Goal: Task Accomplishment & Management: Use online tool/utility

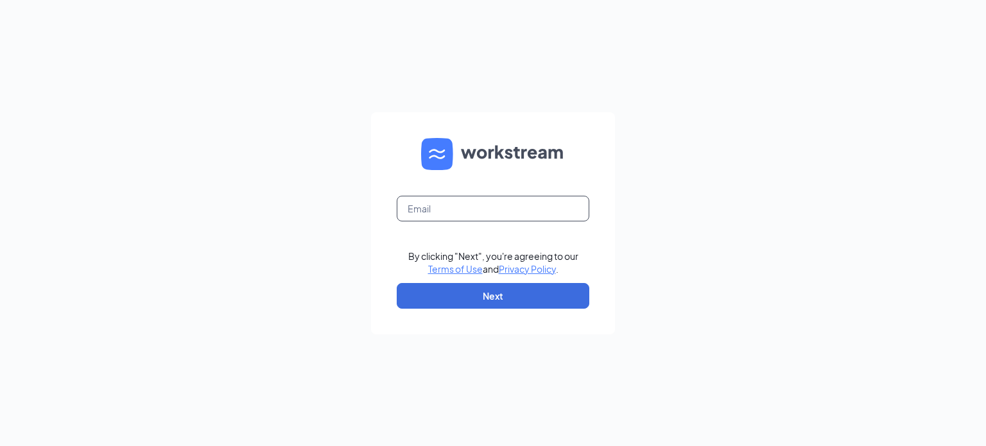
click at [440, 209] on input "text" at bounding box center [493, 209] width 192 height 26
type input "[PERSON_NAME][EMAIL_ADDRESS][PERSON_NAME][DOMAIN_NAME]"
click at [483, 311] on form "[PERSON_NAME][EMAIL_ADDRESS][PERSON_NAME][DOMAIN_NAME] By clicking "Next", you'…" at bounding box center [493, 223] width 244 height 222
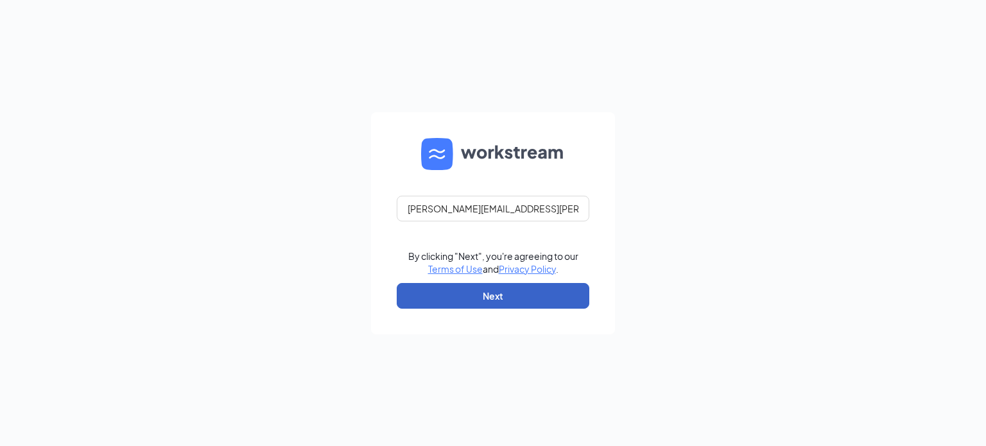
click at [480, 302] on button "Next" at bounding box center [493, 296] width 192 height 26
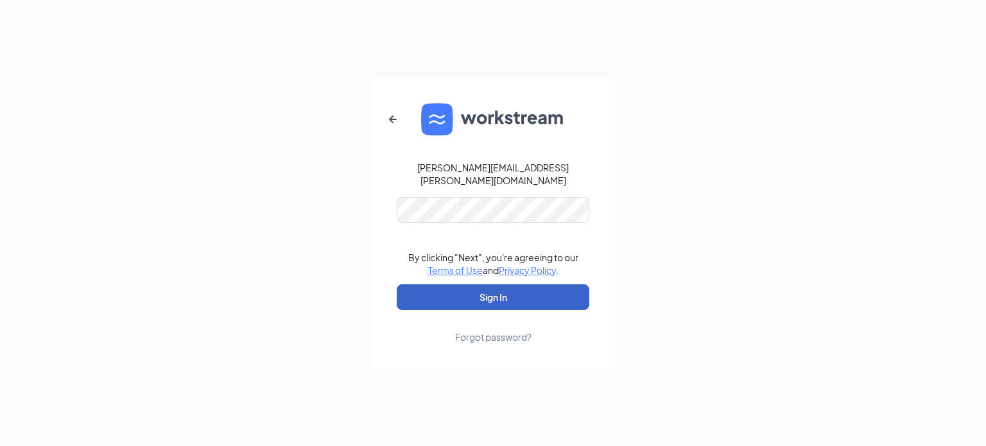
click at [483, 292] on button "Sign In" at bounding box center [493, 297] width 192 height 26
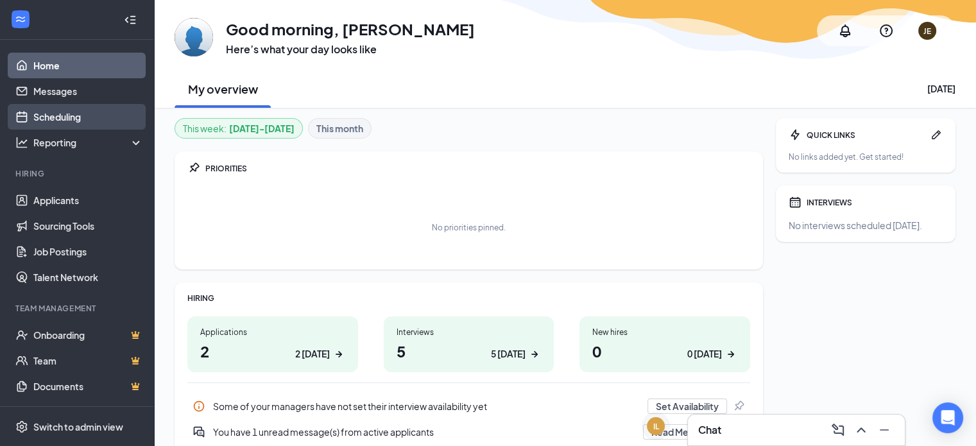
click at [88, 108] on link "Scheduling" at bounding box center [88, 117] width 110 height 26
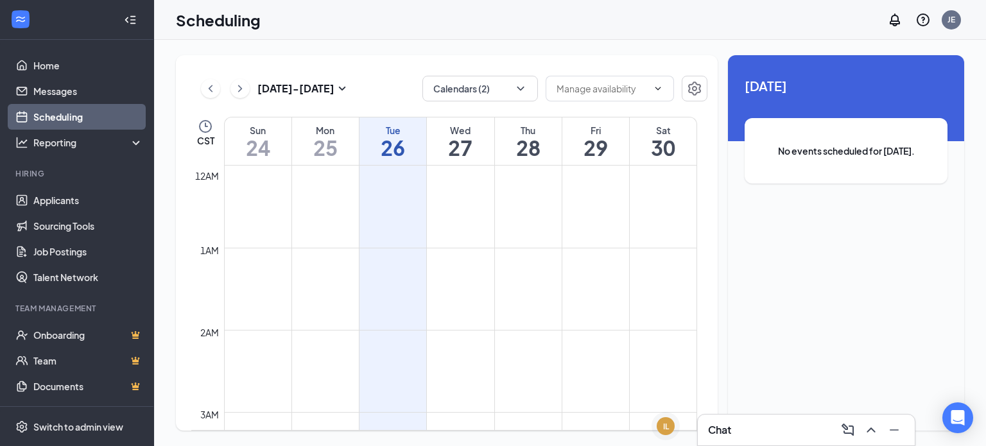
scroll to position [631, 0]
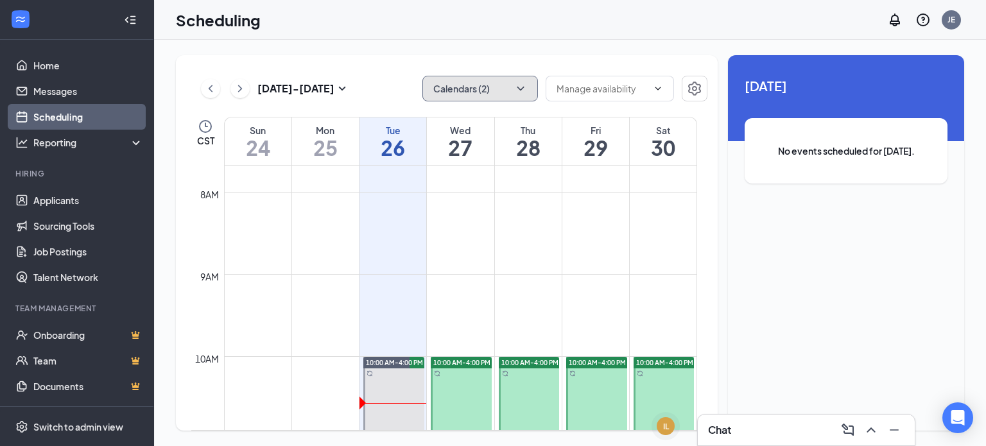
click at [486, 89] on button "Calendars (2)" at bounding box center [479, 89] width 115 height 26
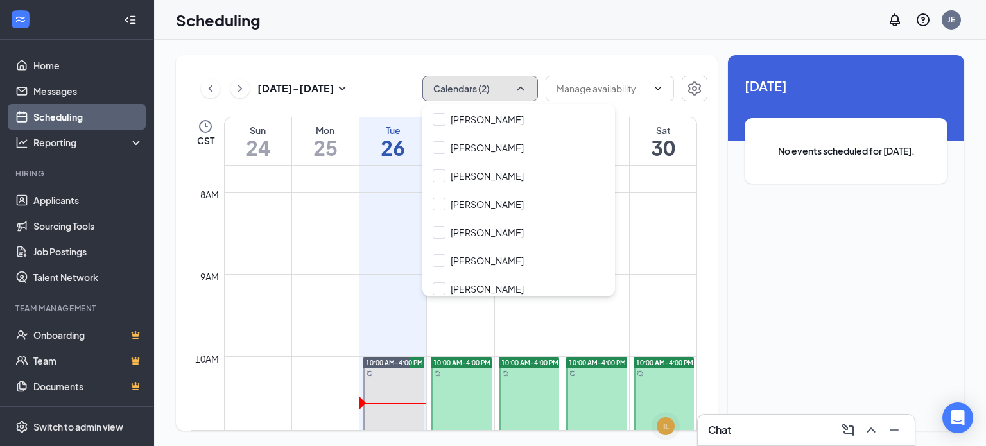
scroll to position [203, 0]
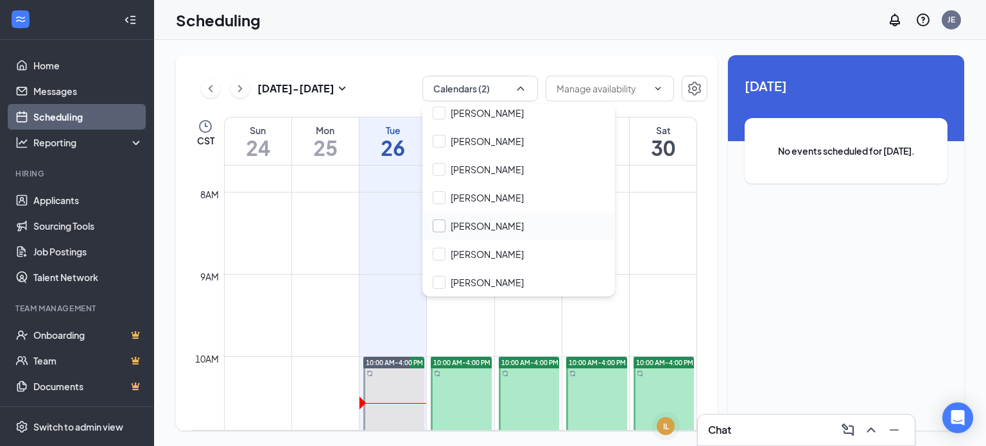
click at [436, 223] on input "Safire Harter" at bounding box center [477, 225] width 91 height 13
checkbox input "true"
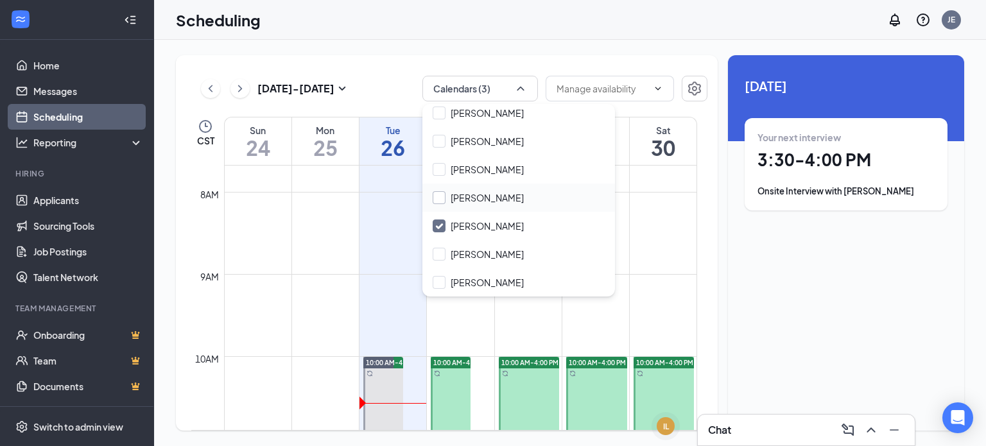
click at [436, 197] on input "Morgan Knowler" at bounding box center [477, 197] width 91 height 13
checkbox input "true"
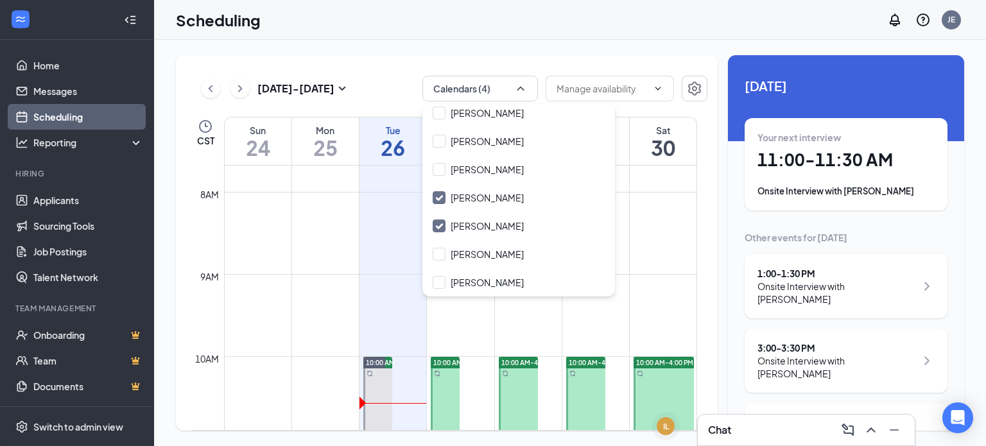
click at [837, 171] on h1 "11:00 - 11:30 AM" at bounding box center [845, 160] width 177 height 22
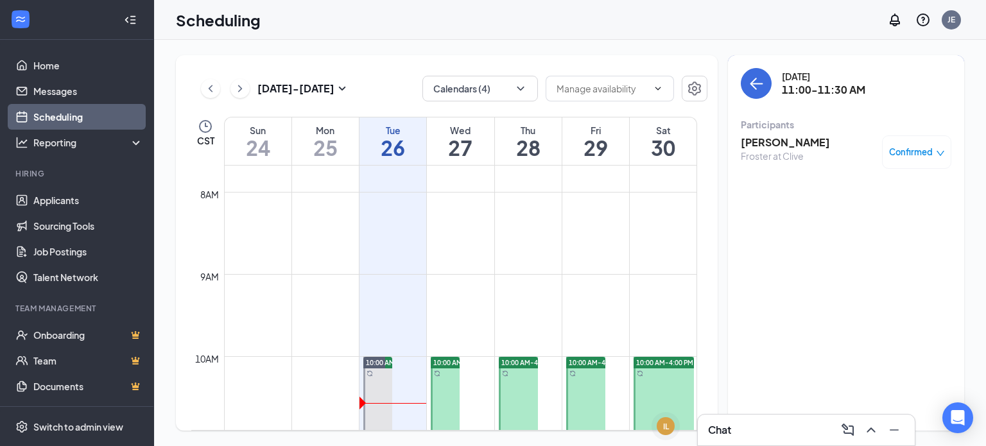
click at [890, 156] on span "Confirmed" at bounding box center [911, 152] width 44 height 13
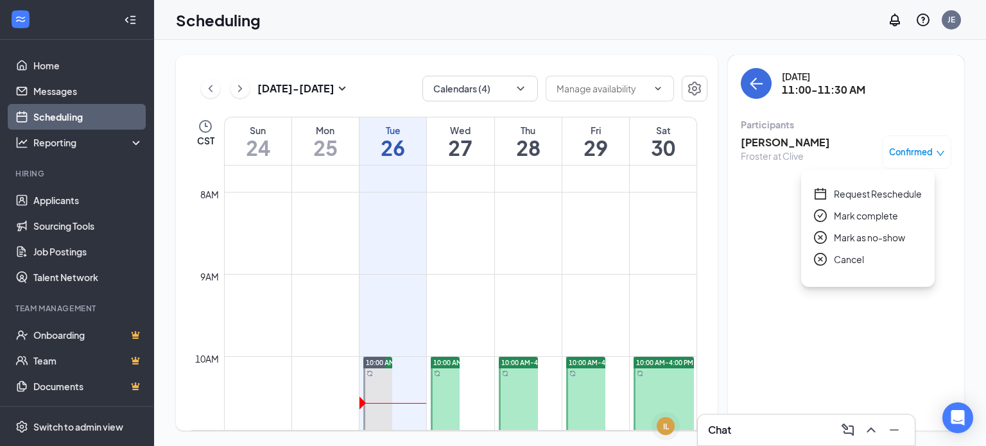
click at [765, 228] on div "Tuesday, Aug 26 11:00-11:30 AM Participants Elaine Porter Froster at Clive Conf…" at bounding box center [846, 242] width 236 height 375
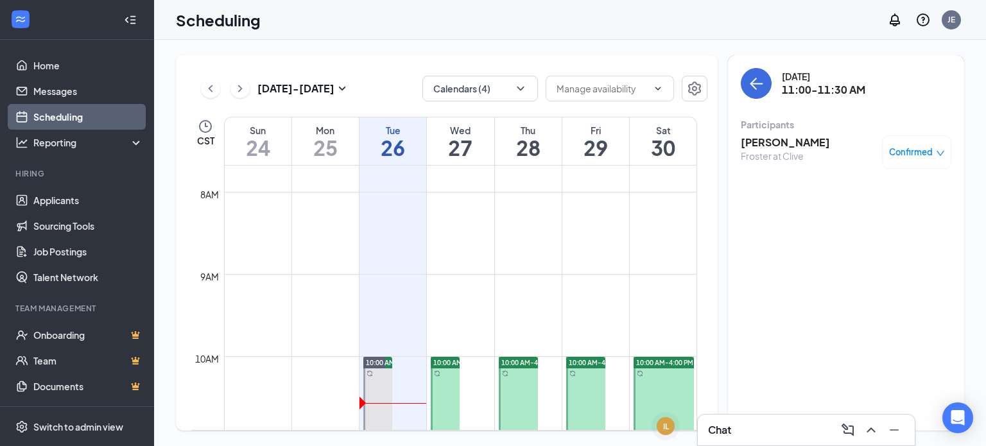
click at [770, 150] on div "Froster at Clive" at bounding box center [784, 156] width 89 height 13
click at [766, 141] on h3 "Elaine Porter" at bounding box center [784, 142] width 89 height 14
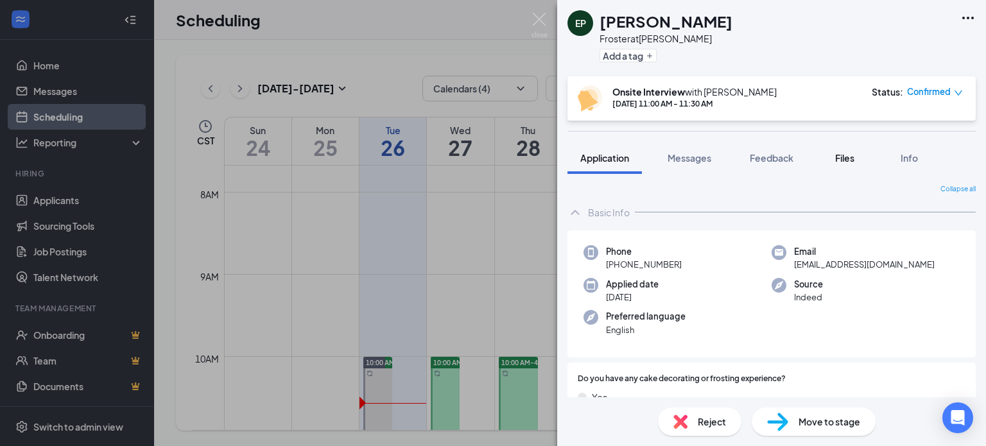
click at [854, 161] on span "Files" at bounding box center [844, 158] width 19 height 12
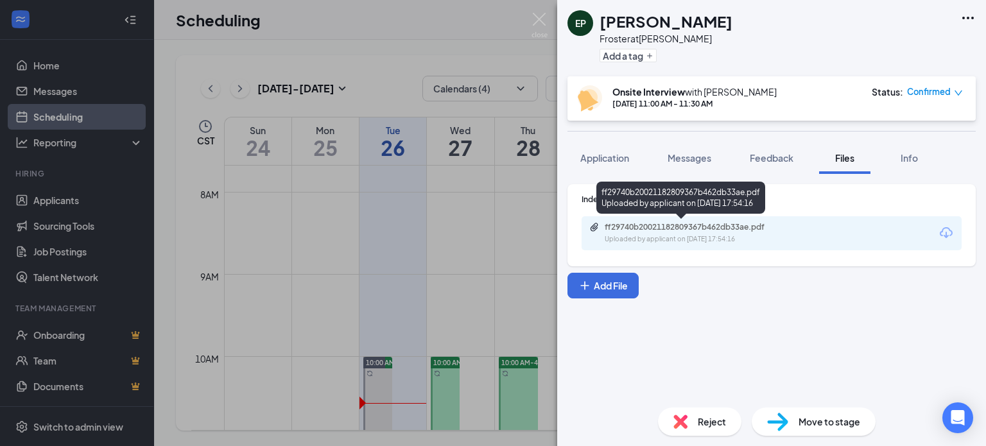
click at [706, 231] on div "ff29740b20021182809367b462db33ae.pdf" at bounding box center [694, 227] width 180 height 10
